Goal: Find specific page/section

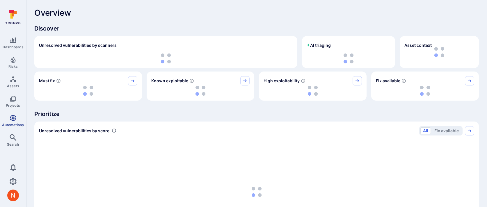
click at [19, 120] on link "Automations" at bounding box center [13, 120] width 26 height 17
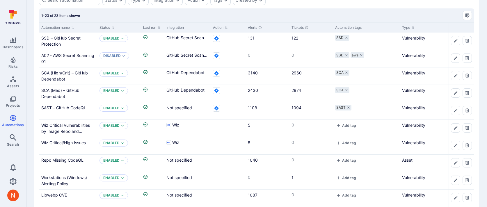
scroll to position [42, 0]
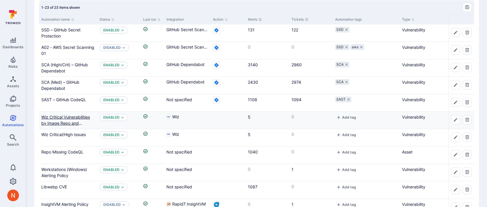
click at [74, 116] on link "Wiz Critical Vulnerabilities by Image Repo and Vulnerable Entity" at bounding box center [65, 123] width 49 height 17
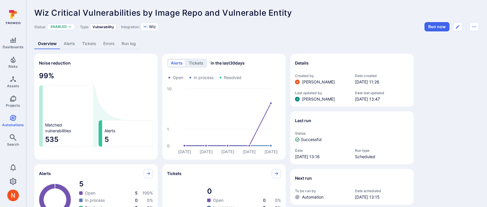
click at [67, 46] on link "Alerts" at bounding box center [69, 43] width 18 height 11
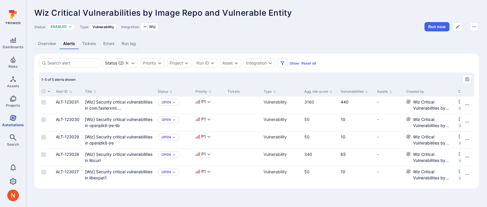
click at [14, 121] on icon "Automations" at bounding box center [13, 118] width 7 height 7
